Goal: Transaction & Acquisition: Download file/media

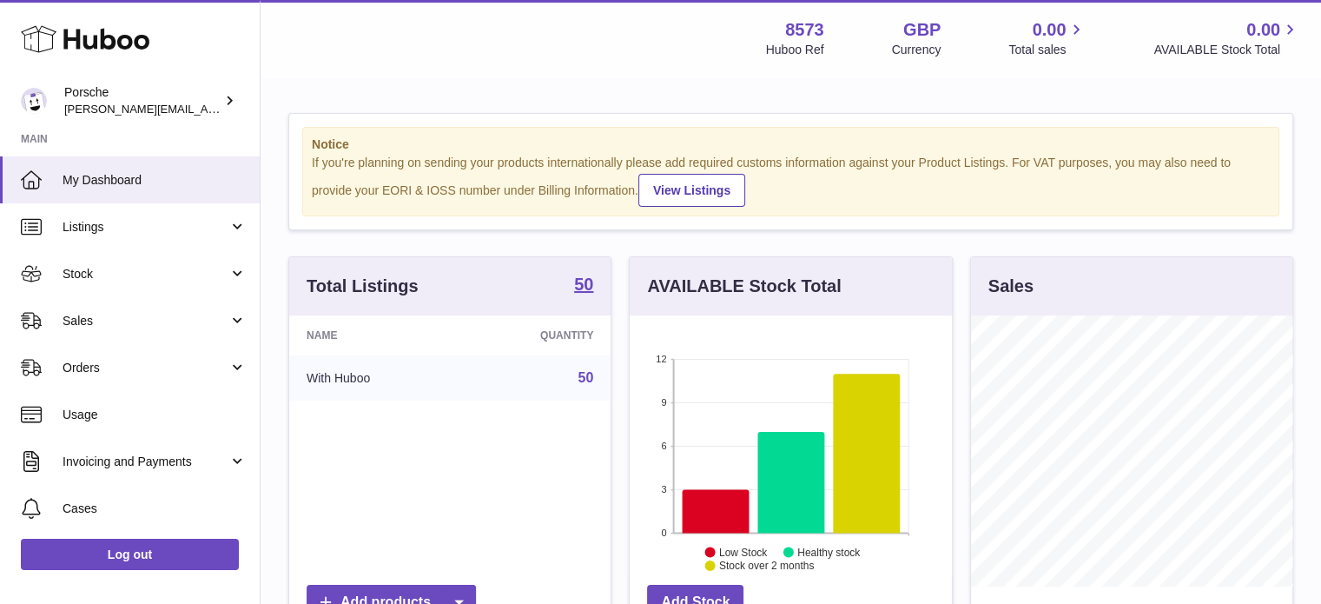
scroll to position [271, 322]
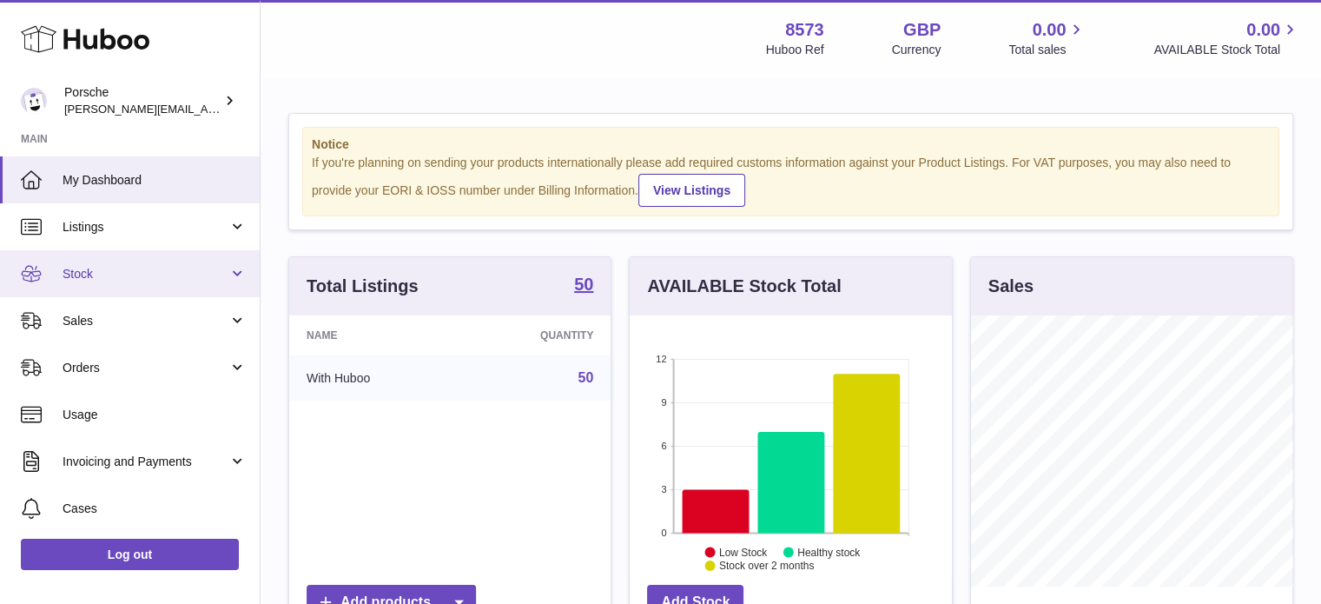
click at [128, 266] on span "Stock" at bounding box center [146, 274] width 166 height 17
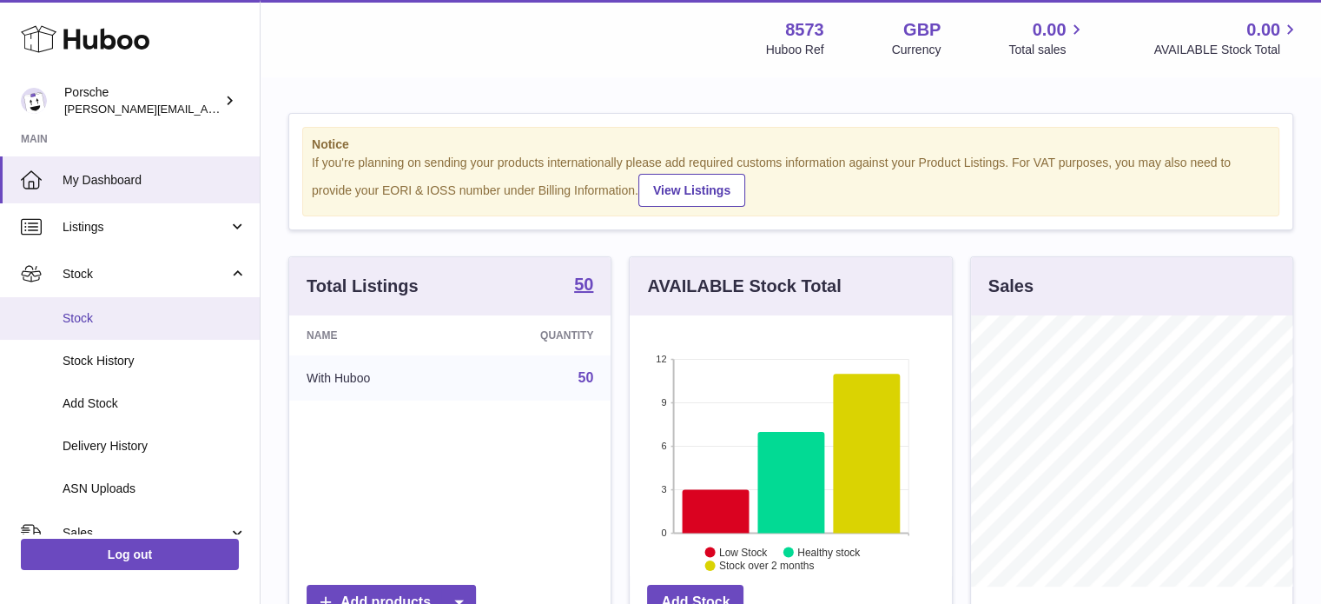
click at [123, 315] on span "Stock" at bounding box center [155, 318] width 184 height 17
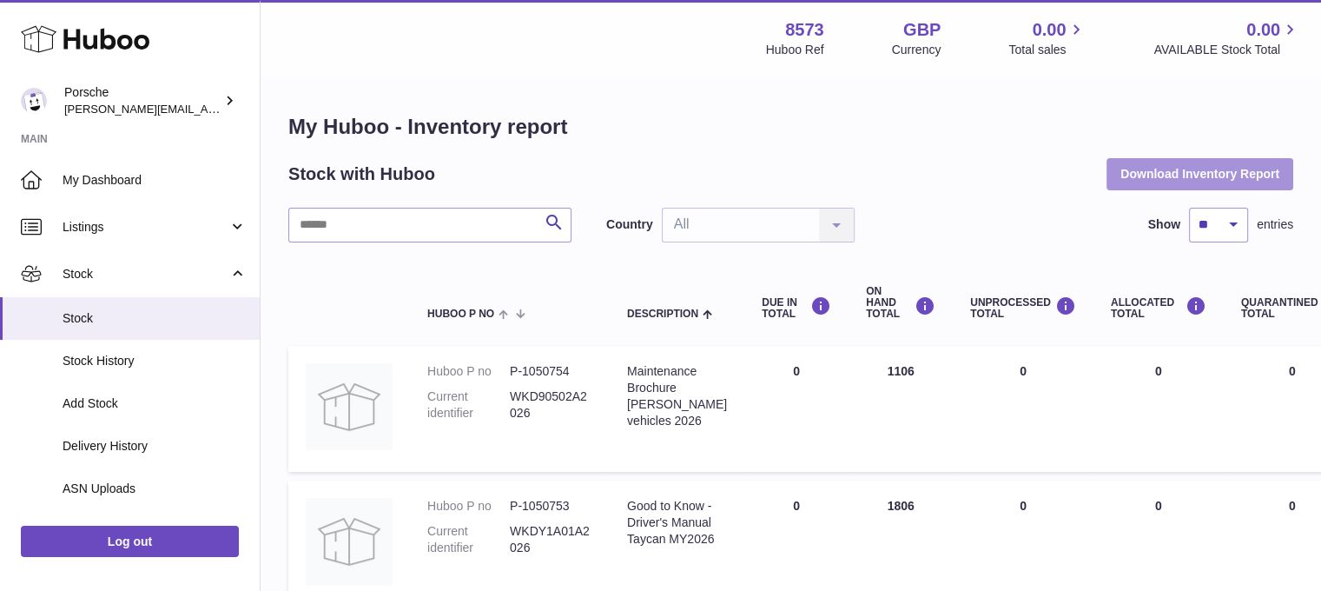
click at [1211, 169] on button "Download Inventory Report" at bounding box center [1200, 173] width 187 height 31
